Goal: Task Accomplishment & Management: Use online tool/utility

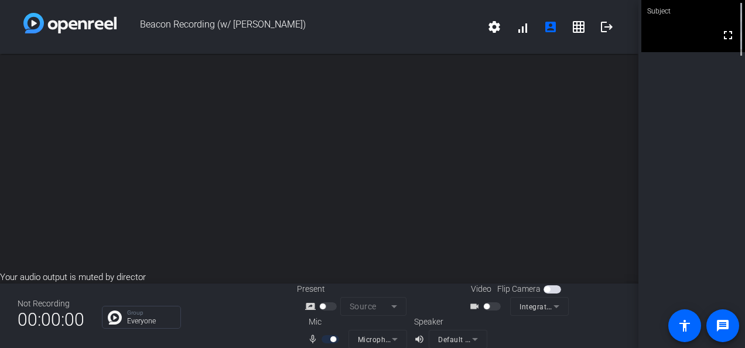
click at [685, 117] on div "Subject fullscreen" at bounding box center [691, 174] width 107 height 348
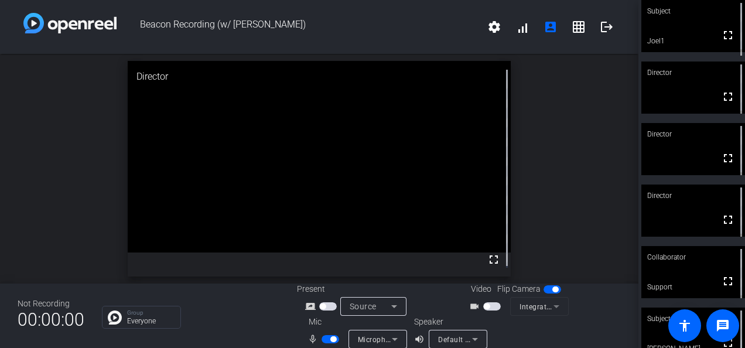
click at [490, 303] on span "button" at bounding box center [492, 306] width 18 height 8
click at [498, 307] on div at bounding box center [493, 306] width 20 height 8
click at [494, 306] on span "button" at bounding box center [492, 306] width 18 height 8
click at [493, 304] on span "button" at bounding box center [492, 306] width 18 height 8
click at [531, 307] on mat-form-field "Integrated Webcam (0c45:6733)" at bounding box center [539, 306] width 59 height 19
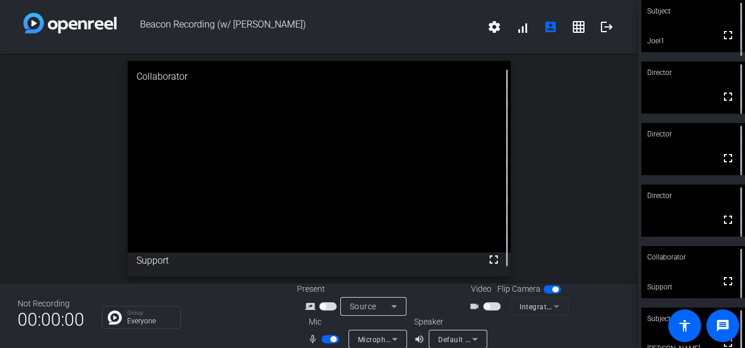
click at [552, 307] on mat-form-field "Integrated Webcam (0c45:6733)" at bounding box center [539, 306] width 59 height 19
click at [487, 305] on span "button" at bounding box center [492, 306] width 18 height 8
click at [492, 305] on span "button" at bounding box center [492, 306] width 18 height 8
click at [462, 337] on span "Default - Speakers (Realtek(R) Audio)" at bounding box center [501, 338] width 126 height 9
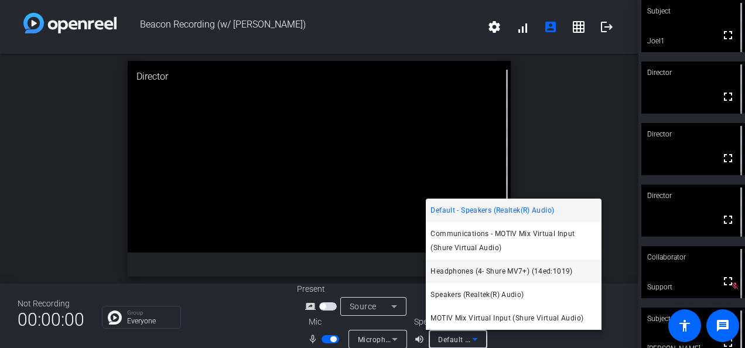
click at [468, 270] on span "Headphones (4- Shure MV7+) (14ed:1019)" at bounding box center [501, 271] width 142 height 14
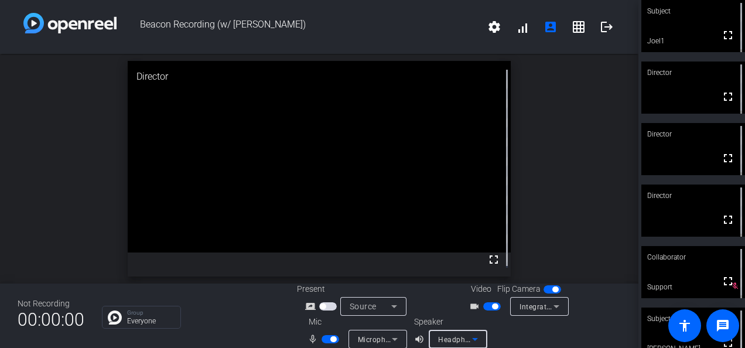
click at [448, 338] on span "Headphones (4- Shure MV7+) (14ed:1019)" at bounding box center [510, 338] width 145 height 9
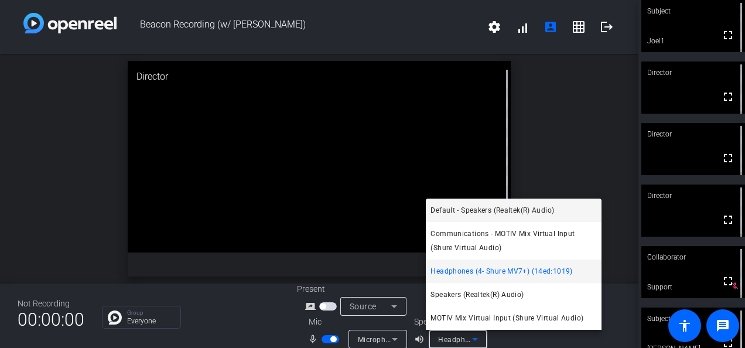
click at [460, 207] on span "Default - Speakers (Realtek(R) Audio)" at bounding box center [492, 210] width 124 height 14
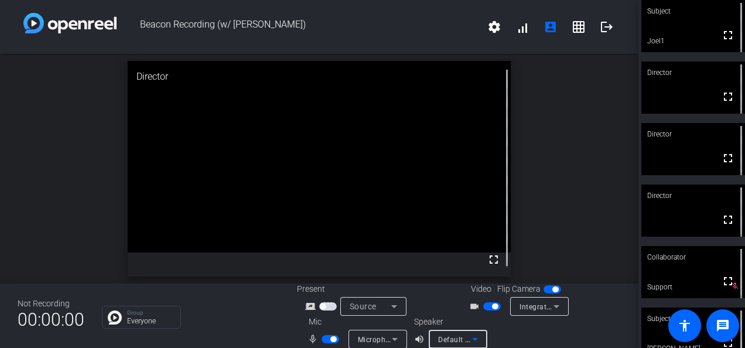
click at [448, 336] on span "Default - Speakers (Realtek(R) Audio)" at bounding box center [501, 338] width 126 height 9
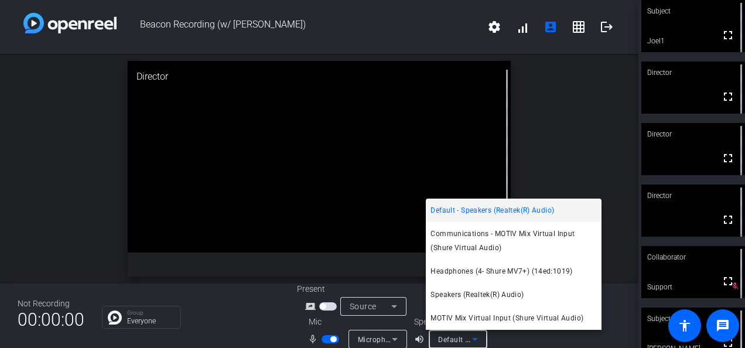
click at [100, 155] on div at bounding box center [372, 174] width 745 height 348
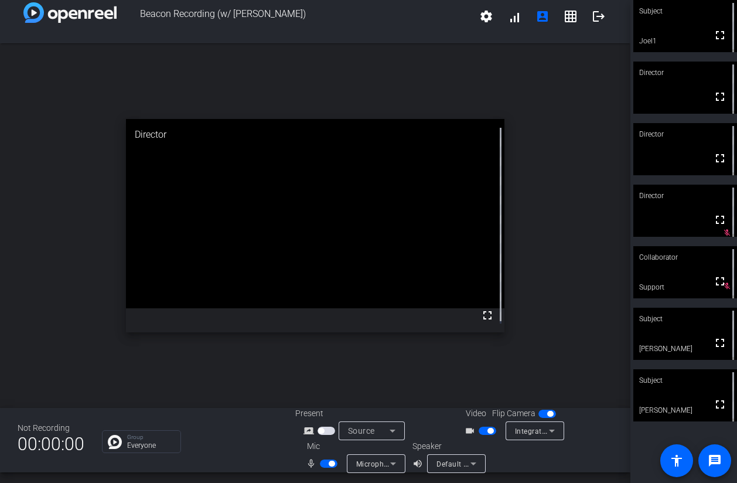
scroll to position [13, 0]
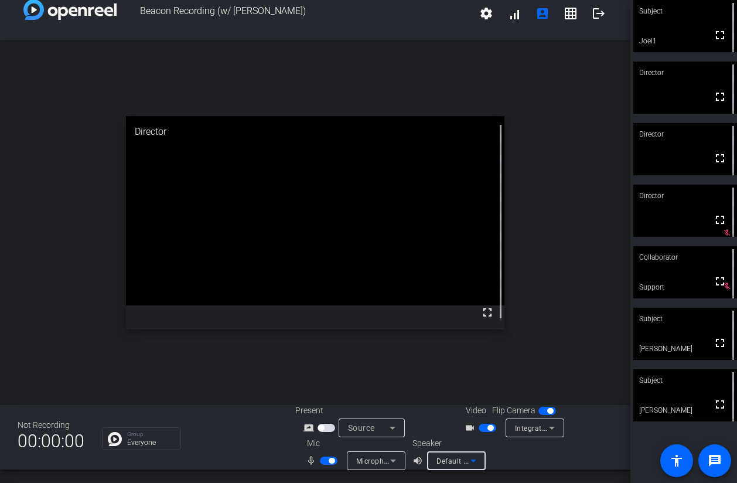
click at [479, 347] on icon at bounding box center [473, 460] width 14 height 14
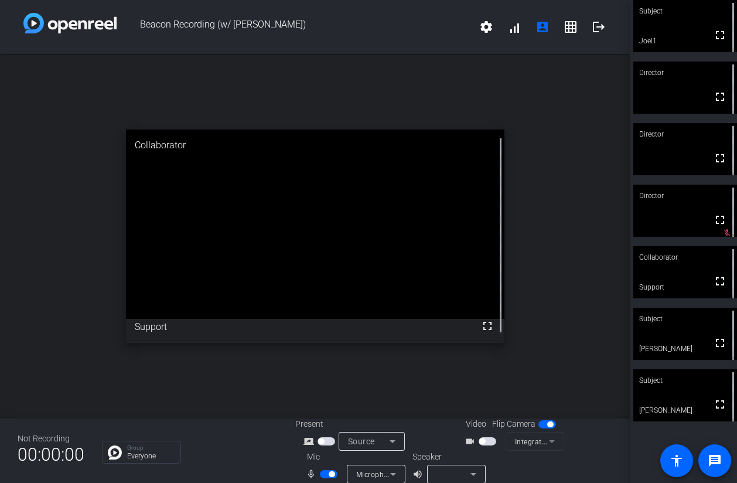
click at [526, 444] on mat-form-field "Integrated Webcam (0c45:6733)" at bounding box center [534, 441] width 59 height 19
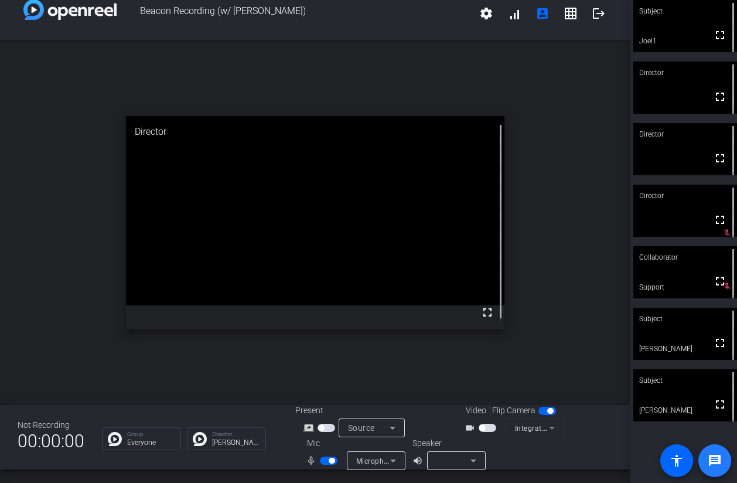
click at [719, 463] on mat-icon "message" at bounding box center [714, 460] width 14 height 14
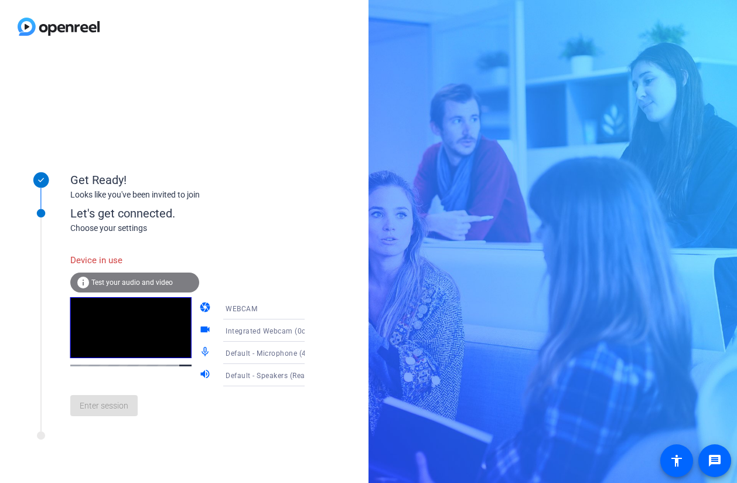
click at [104, 247] on div "Device in use info Test your audio and video camera WEBCAM videocam Integrated …" at bounding box center [199, 329] width 258 height 190
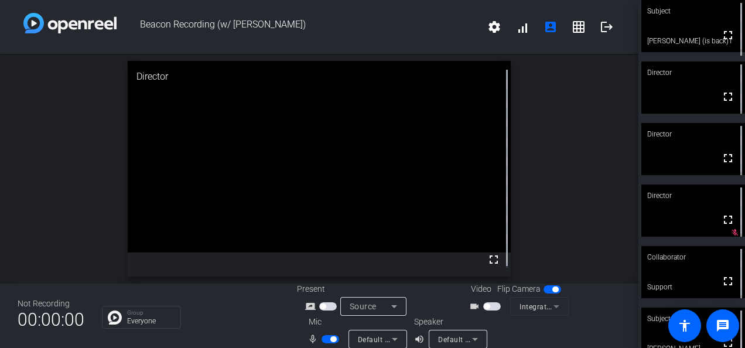
click at [487, 307] on span "button" at bounding box center [492, 306] width 18 height 8
click at [468, 334] on icon at bounding box center [475, 339] width 14 height 14
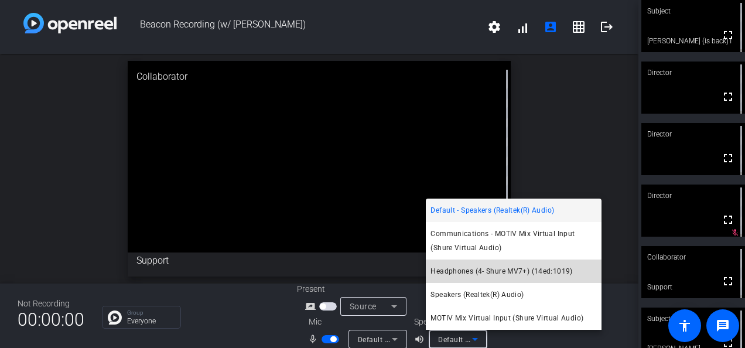
click at [475, 275] on span "Headphones (4- Shure MV7+) (14ed:1019)" at bounding box center [501, 271] width 142 height 14
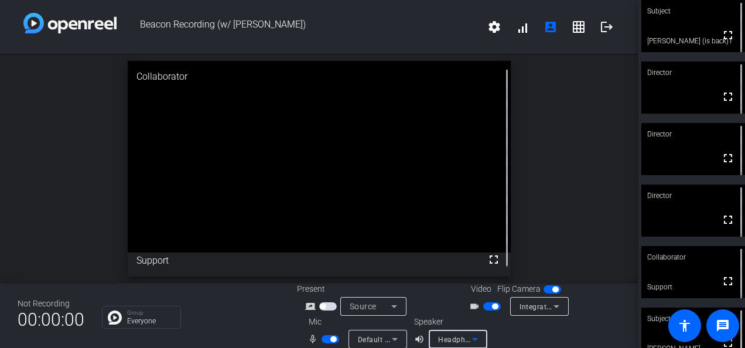
click at [458, 338] on span "Headphones (4- Shure MV7+) (14ed:1019)" at bounding box center [510, 338] width 145 height 9
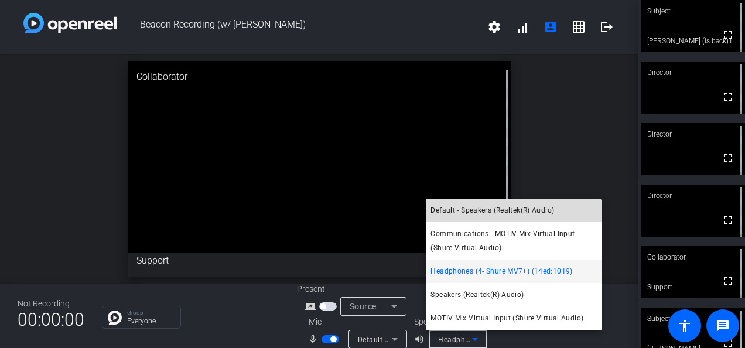
click at [470, 214] on span "Default - Speakers (Realtek(R) Audio)" at bounding box center [492, 210] width 124 height 14
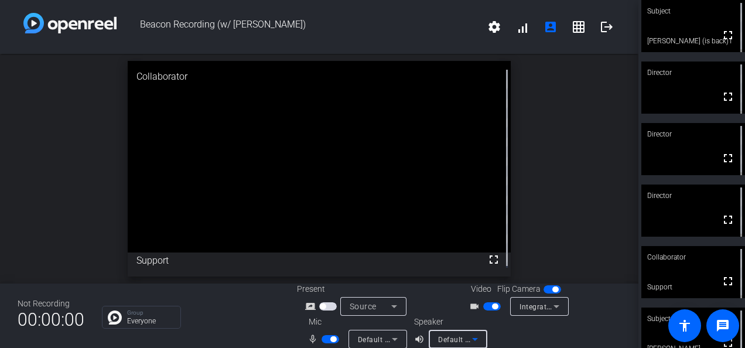
click at [456, 337] on span "Default - Speakers (Realtek(R) Audio)" at bounding box center [501, 338] width 126 height 9
click at [470, 341] on icon at bounding box center [475, 339] width 14 height 14
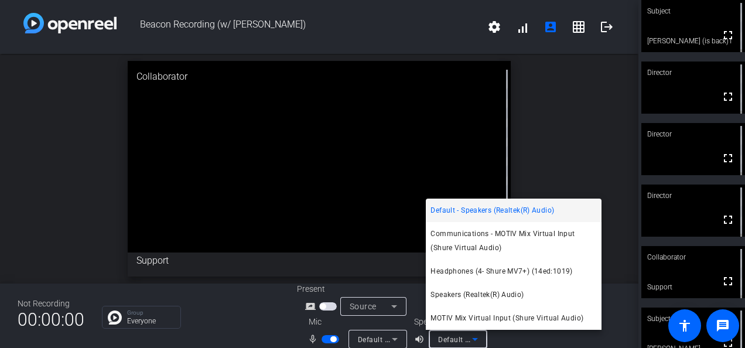
click at [470, 341] on icon at bounding box center [475, 339] width 14 height 14
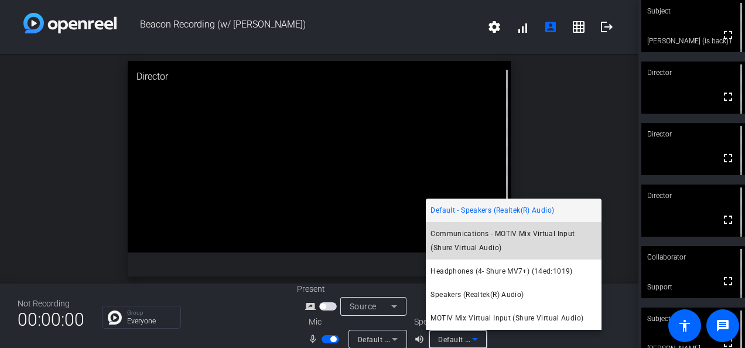
click at [481, 237] on span "Communications - MOTIV Mix Virtual Input (Shure Virtual Audio)" at bounding box center [513, 241] width 166 height 28
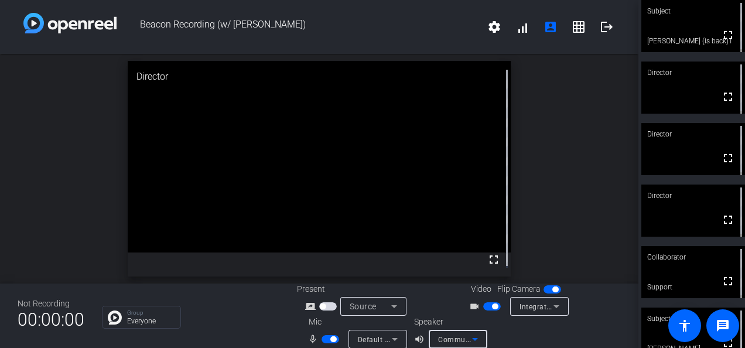
click at [456, 343] on span "Communications - MOTIV Mix Virtual Input (Shure Virtual Audio)" at bounding box center [548, 338] width 221 height 9
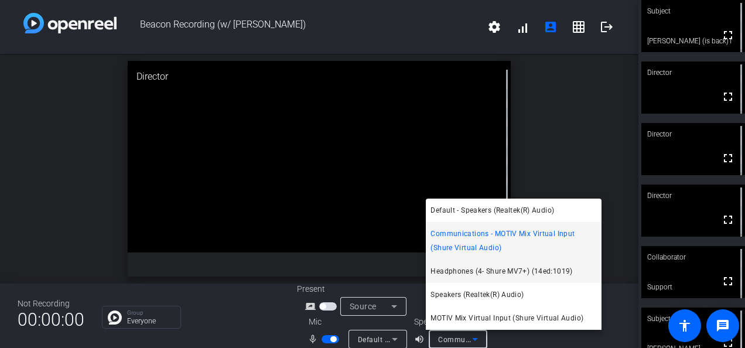
click at [474, 271] on span "Headphones (4- Shure MV7+) (14ed:1019)" at bounding box center [501, 271] width 142 height 14
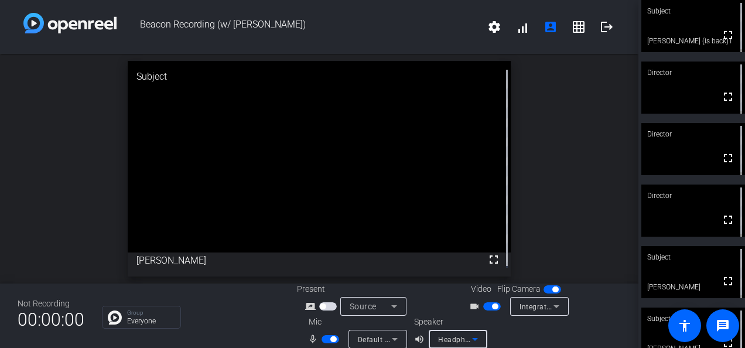
click at [455, 340] on span "Headphones (4- Shure MV7+) (14ed:1019)" at bounding box center [510, 338] width 145 height 9
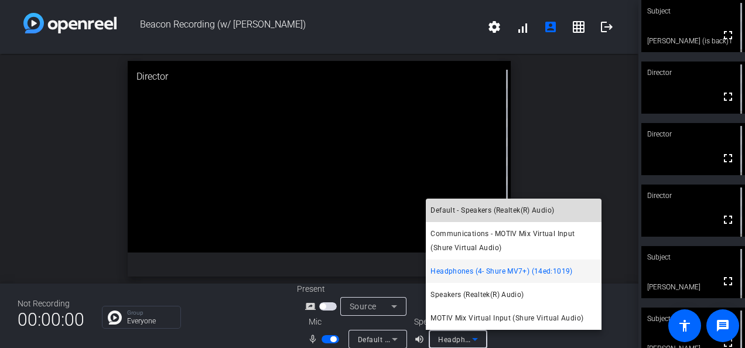
click at [464, 203] on mat-option "Default - Speakers (Realtek(R) Audio)" at bounding box center [514, 210] width 176 height 23
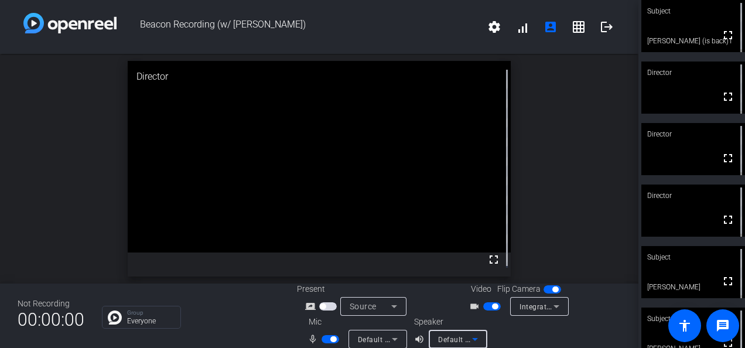
click at [454, 340] on span "Default - Speakers (Realtek(R) Audio)" at bounding box center [501, 338] width 126 height 9
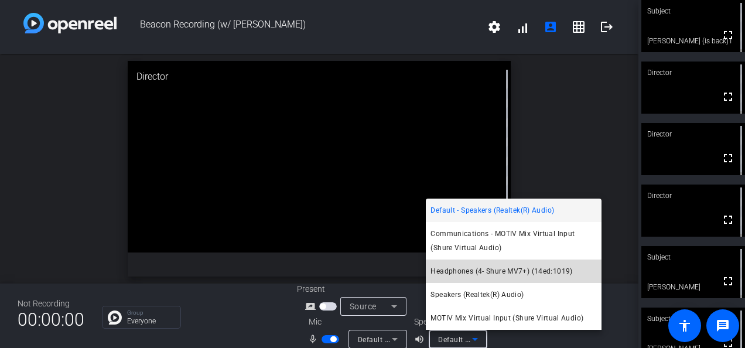
click at [477, 274] on span "Headphones (4- Shure MV7+) (14ed:1019)" at bounding box center [501, 271] width 142 height 14
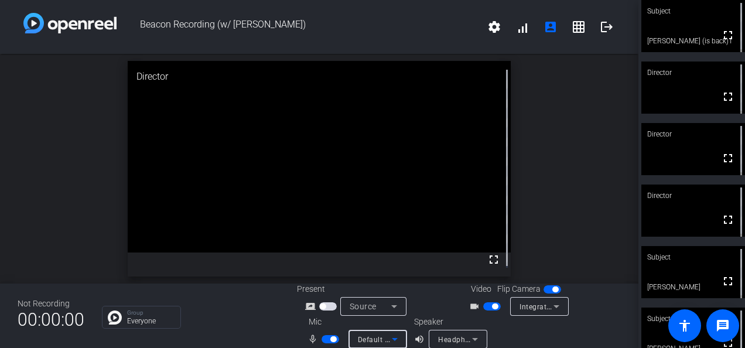
click at [388, 340] on icon at bounding box center [395, 339] width 14 height 14
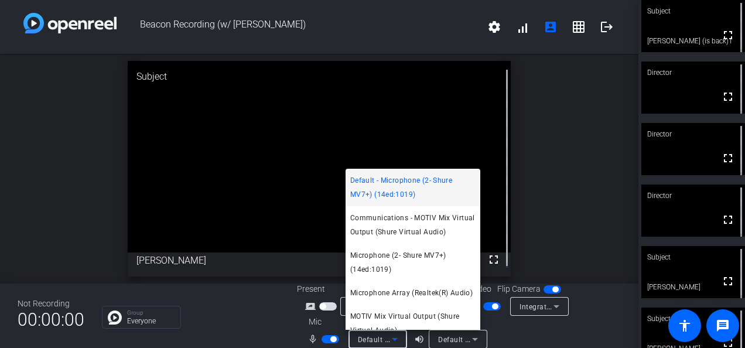
click at [576, 207] on div at bounding box center [372, 174] width 745 height 348
